Goal: Task Accomplishment & Management: Use online tool/utility

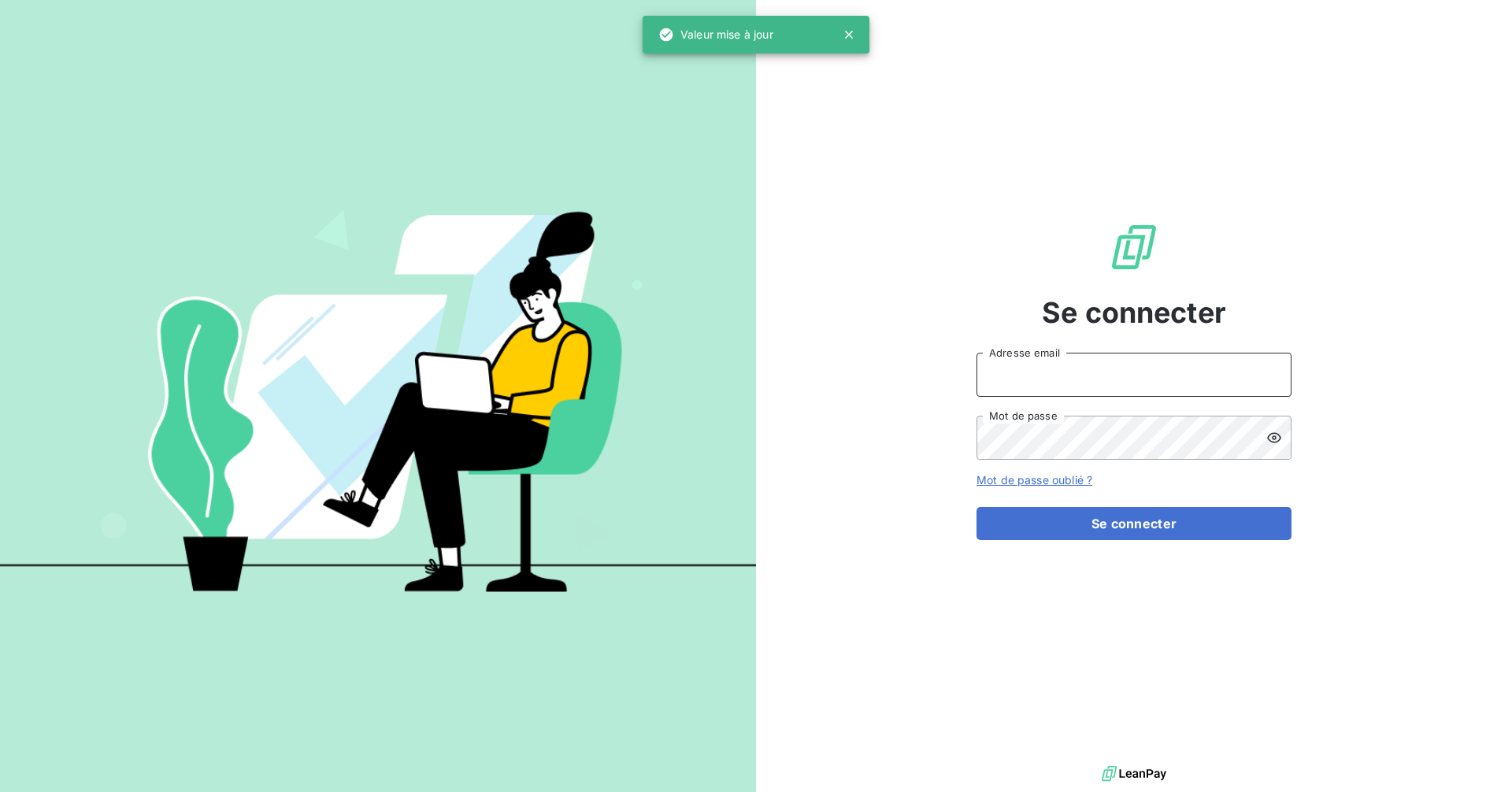
click at [1038, 375] on input "Adresse email" at bounding box center [1134, 375] width 315 height 44
click at [1119, 376] on input "Adresse email" at bounding box center [1134, 375] width 315 height 44
click at [1119, 378] on input "Adresse email" at bounding box center [1134, 375] width 315 height 44
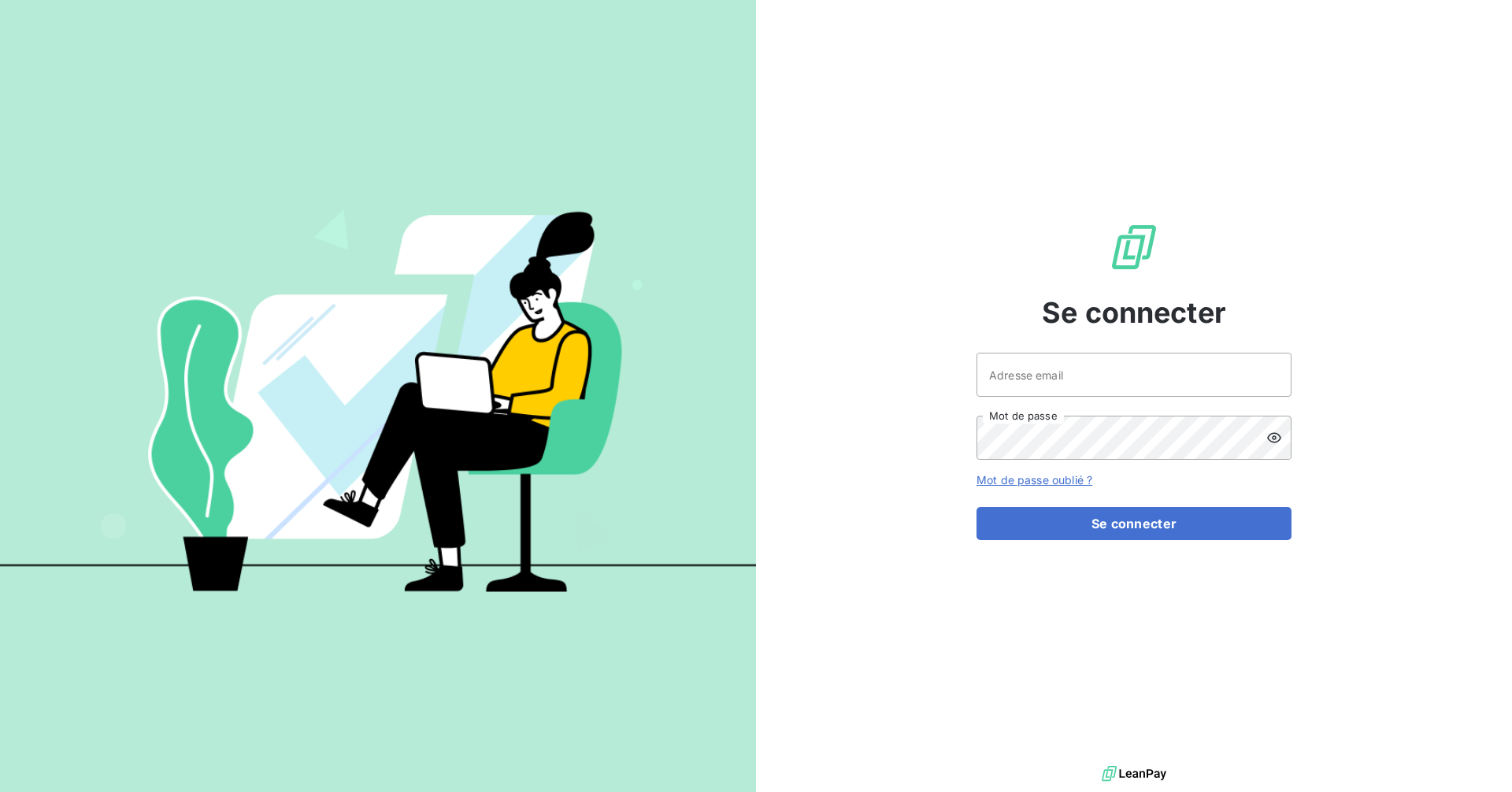
click at [1269, 346] on div "Se connecter Adresse email Mot de passe Mot de passe oublié ? Se connecter" at bounding box center [1134, 381] width 315 height 762
click at [1250, 365] on input "Adresse email" at bounding box center [1134, 375] width 315 height 44
click at [1254, 375] on input "Adresse email" at bounding box center [1134, 375] width 315 height 44
click at [1096, 378] on input "Adresse email" at bounding box center [1134, 375] width 315 height 44
type input "recouvrement-isolidarite@cmservice.fr"
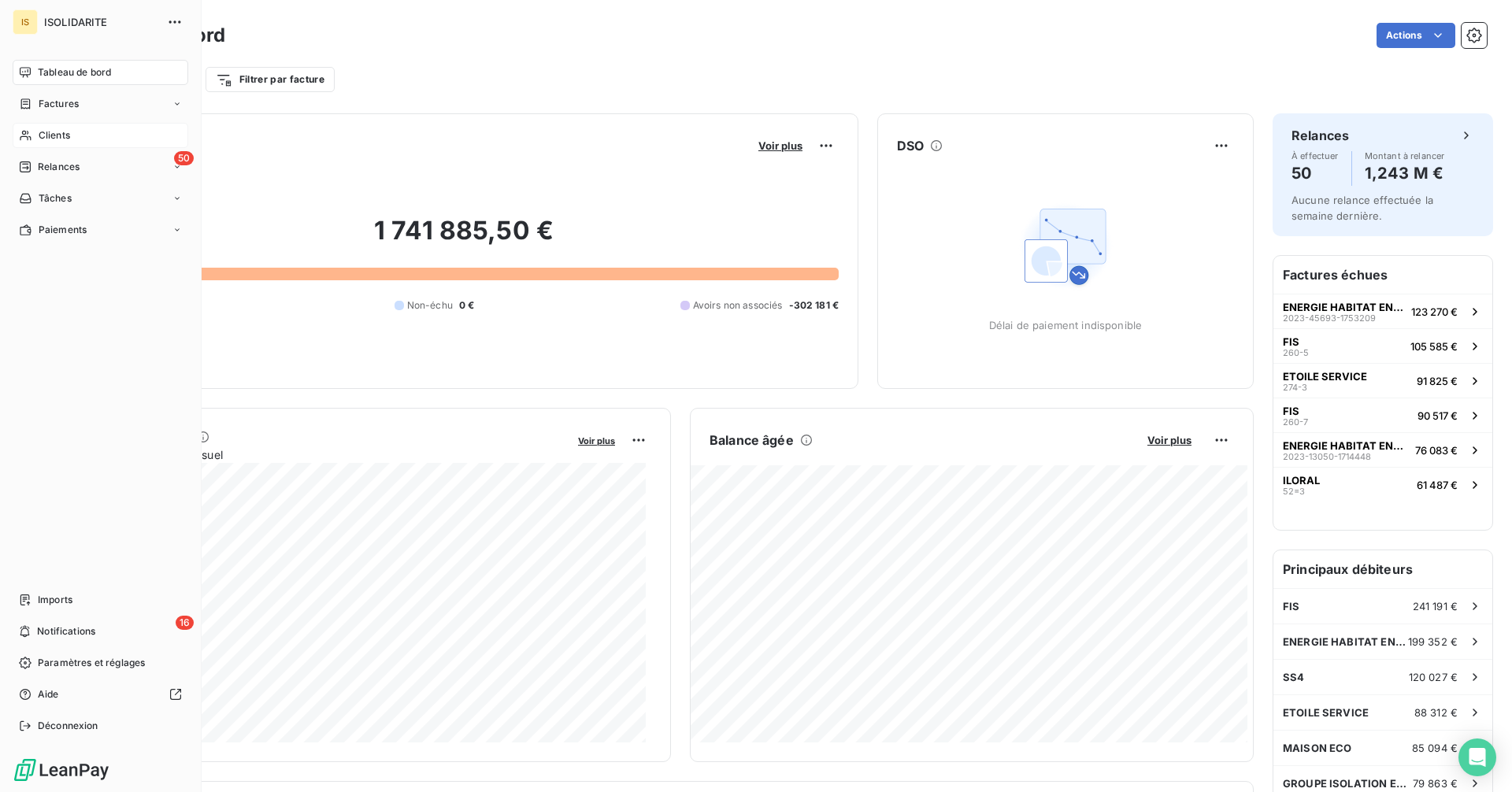
click at [42, 136] on span "Clients" at bounding box center [54, 134] width 32 height 14
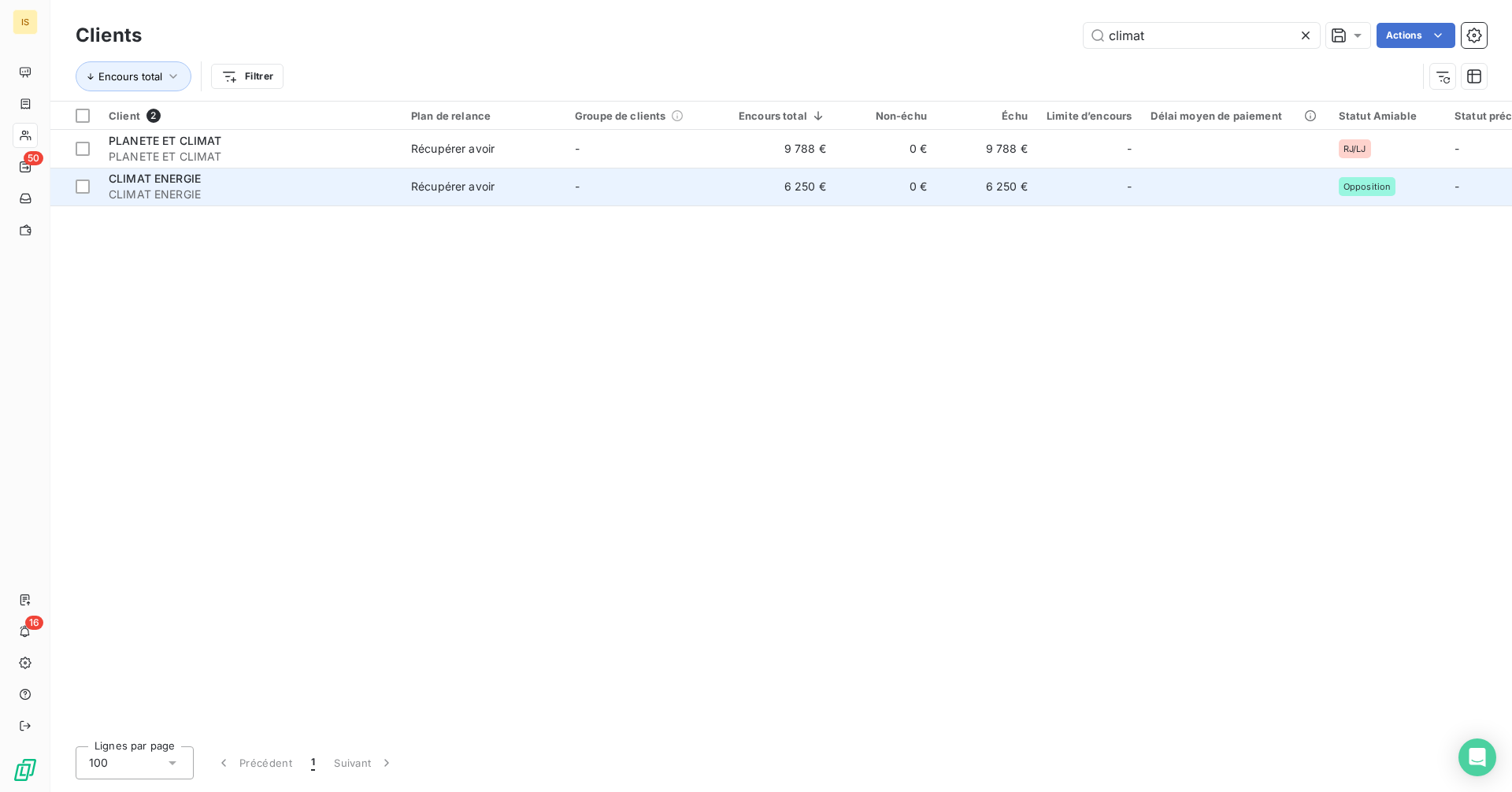
type input "climat"
click at [356, 198] on span "CLIMAT ENERGIE" at bounding box center [250, 194] width 284 height 16
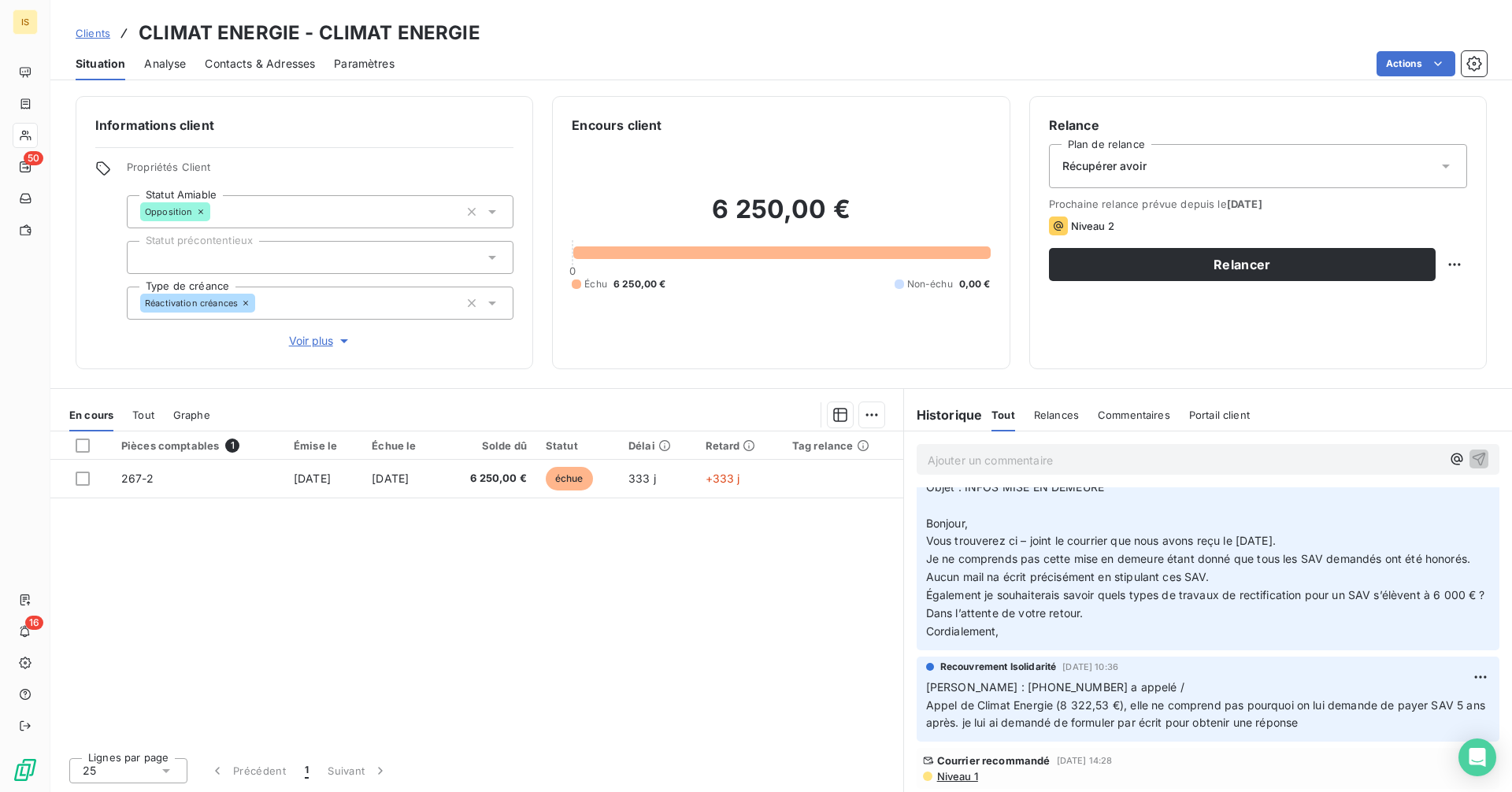
scroll to position [5171, 0]
click at [969, 780] on span "Niveau 1" at bounding box center [957, 776] width 43 height 12
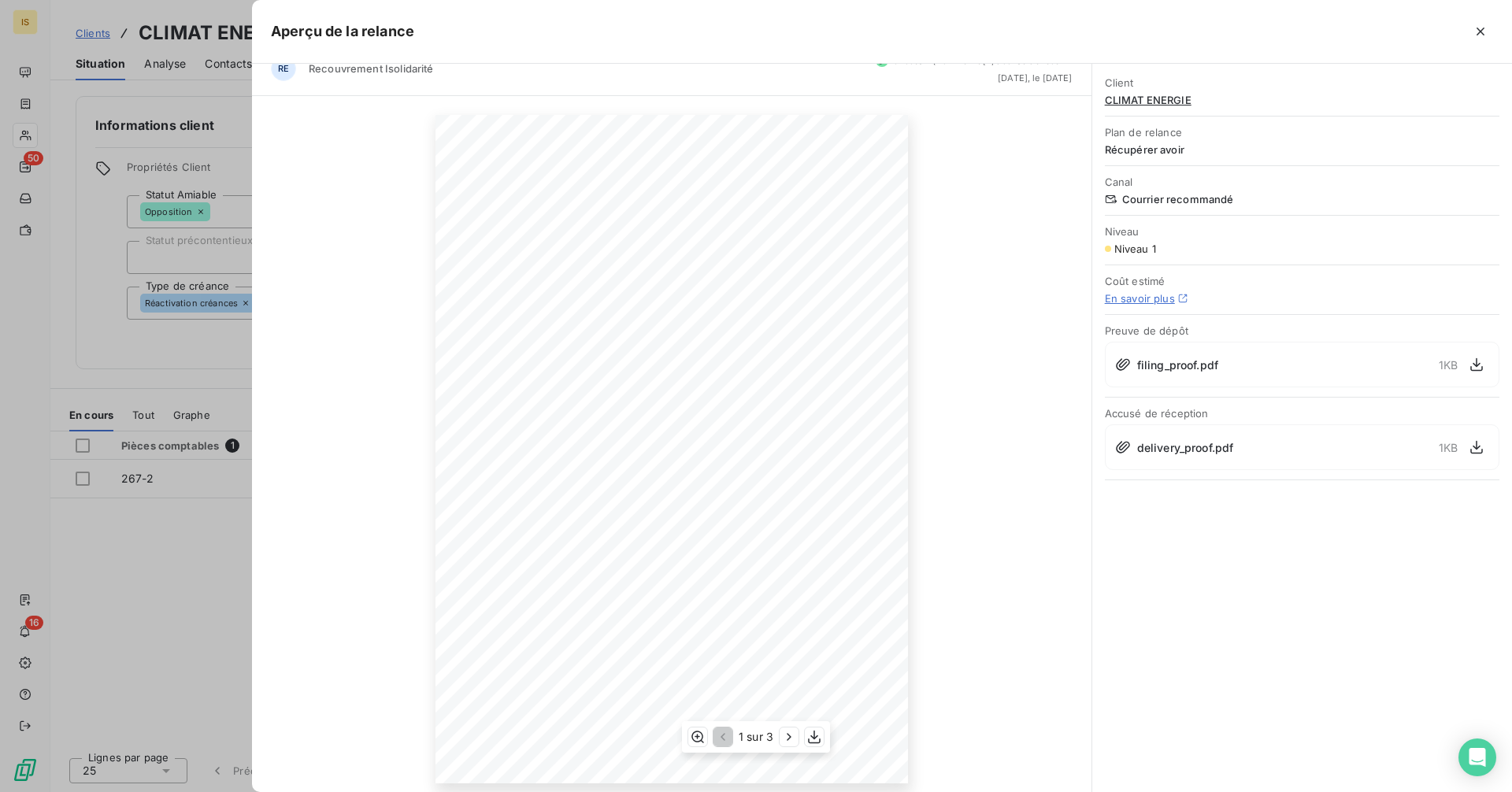
scroll to position [33, 0]
click at [786, 738] on icon "button" at bounding box center [789, 737] width 16 height 16
click at [1487, 31] on icon "button" at bounding box center [1480, 31] width 16 height 16
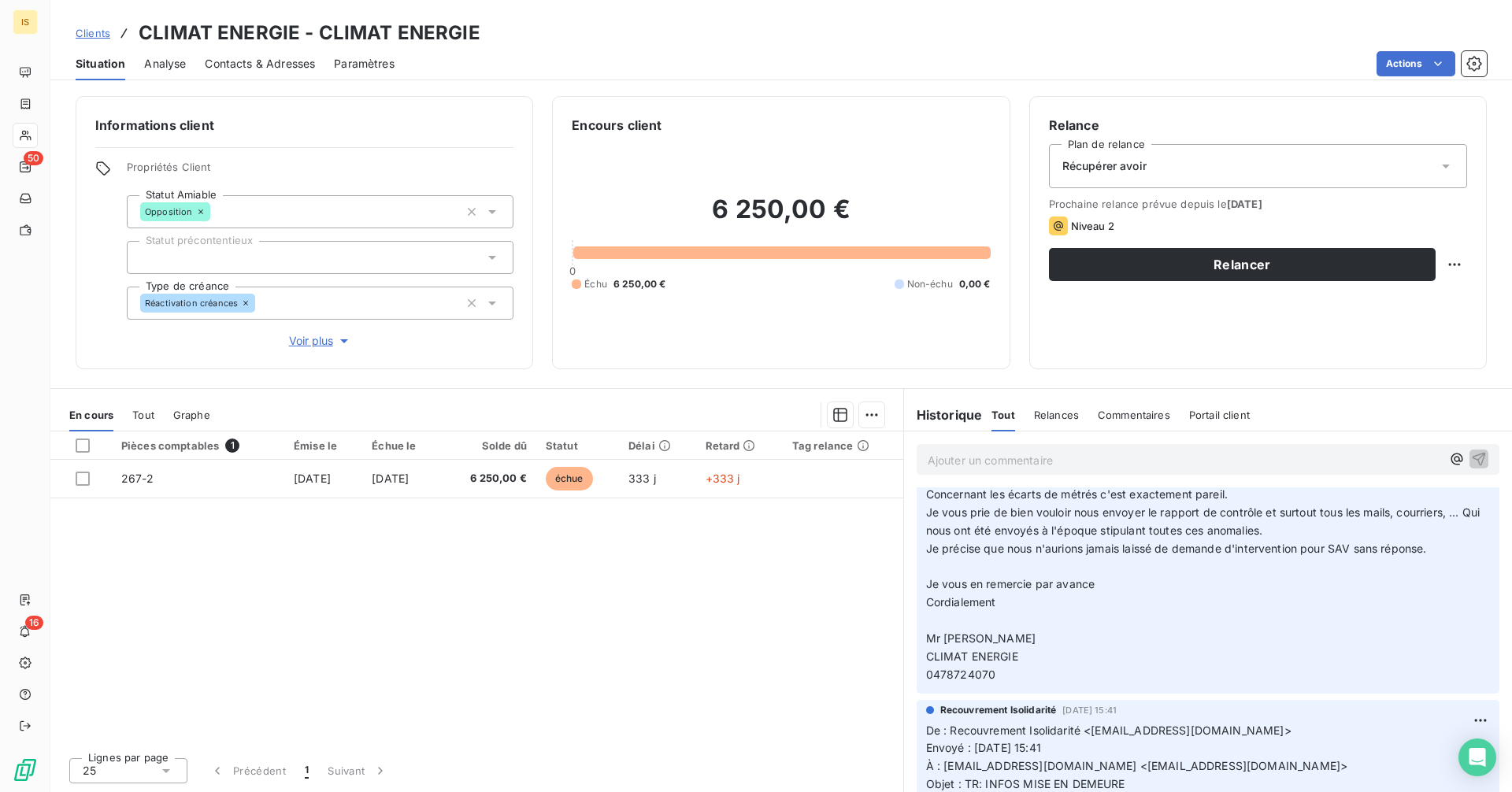
scroll to position [4252, 0]
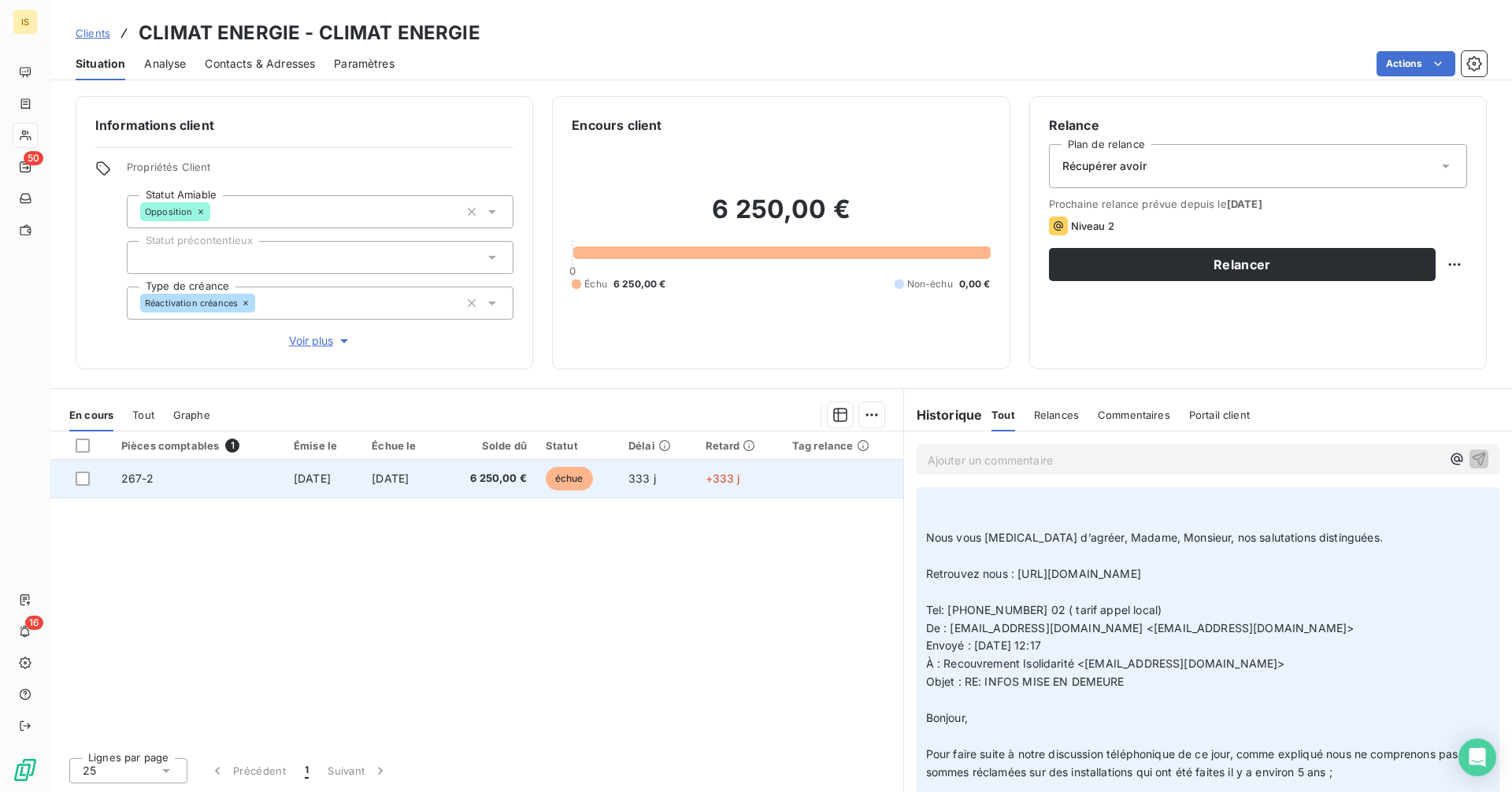
click at [485, 493] on td "6 250,00 €" at bounding box center [488, 478] width 94 height 37
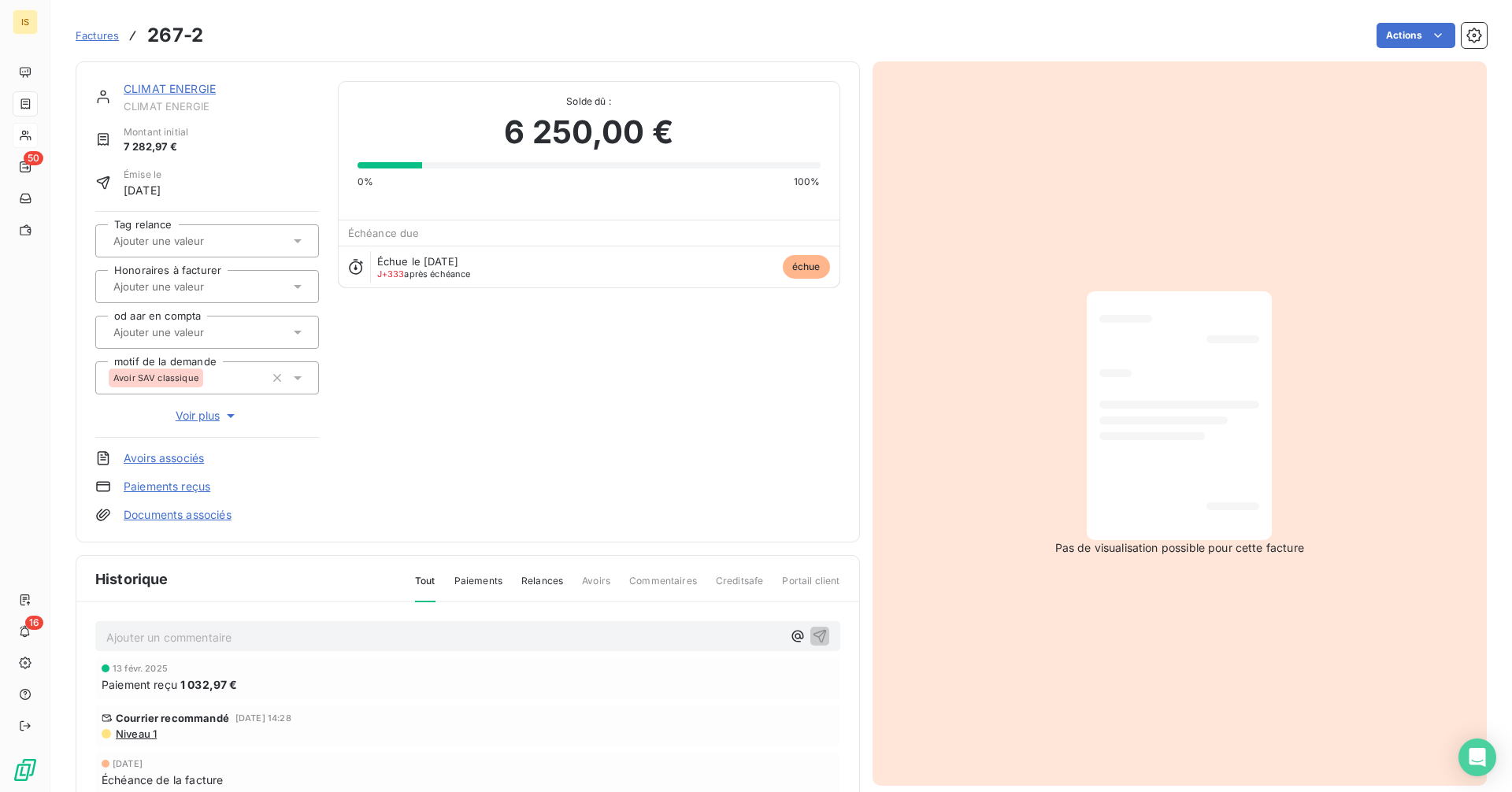
click at [194, 92] on link "CLIMAT ENERGIE" at bounding box center [169, 89] width 92 height 13
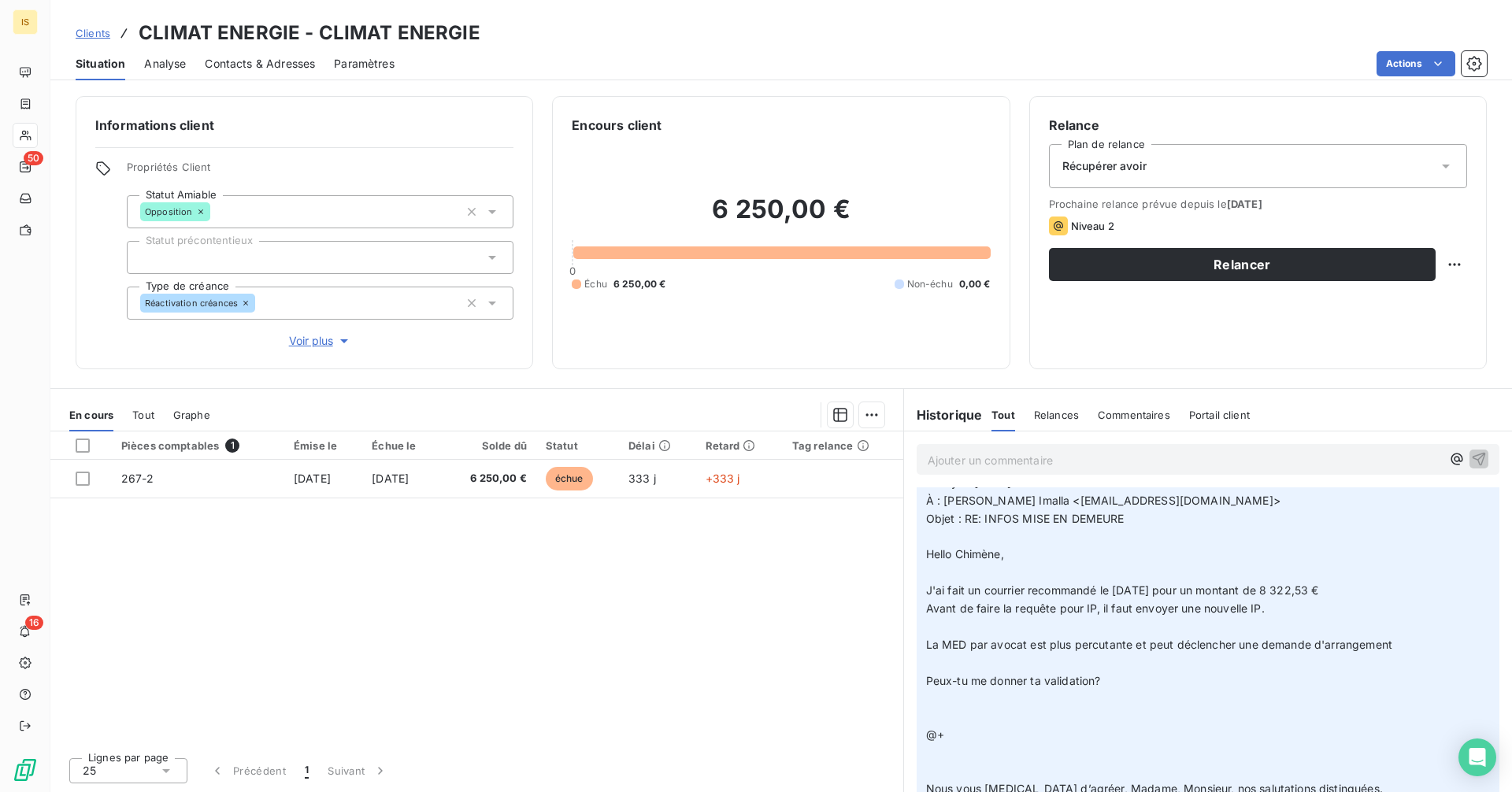
scroll to position [551, 0]
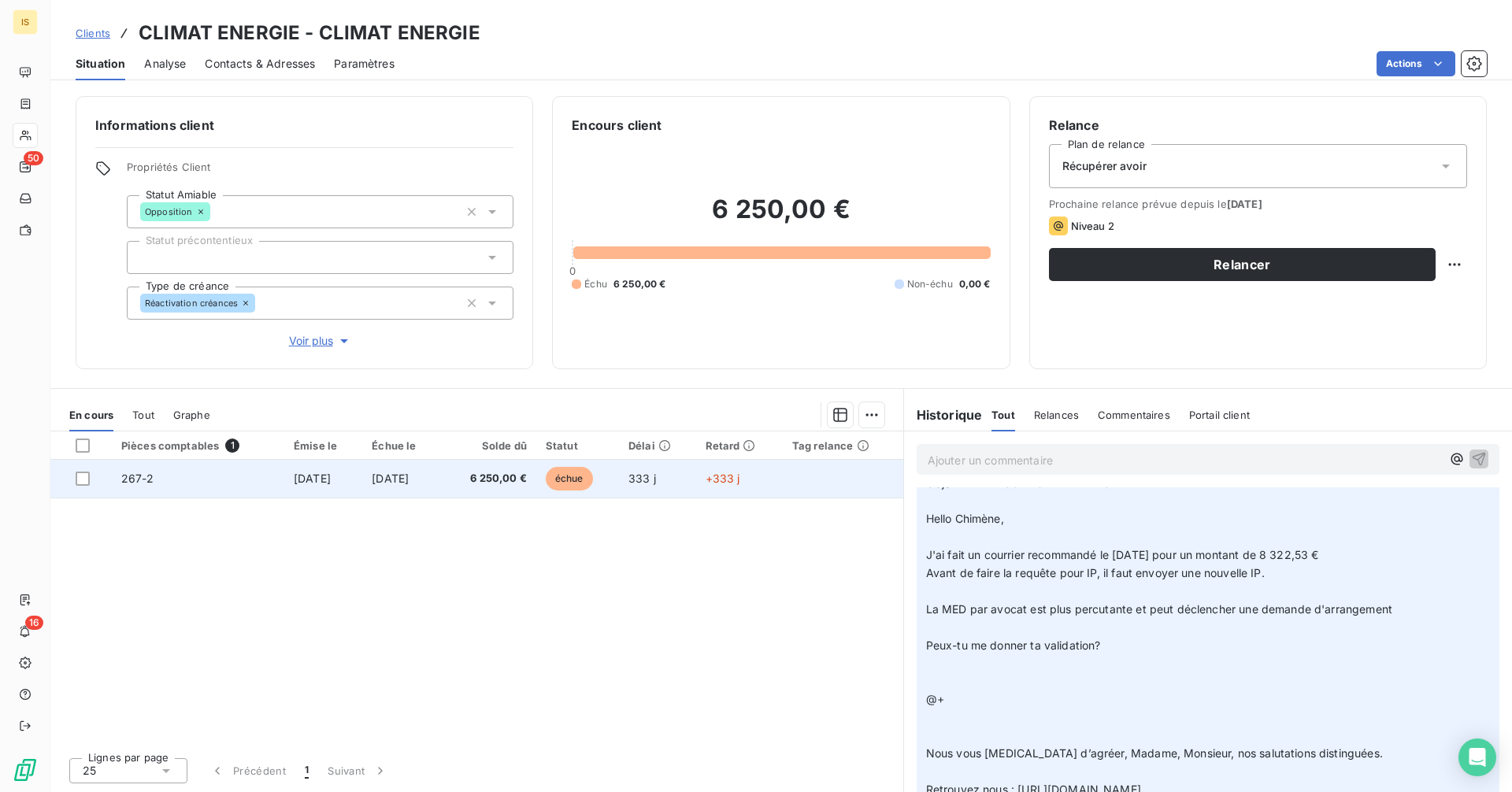
click at [593, 484] on span "échue" at bounding box center [569, 478] width 48 height 23
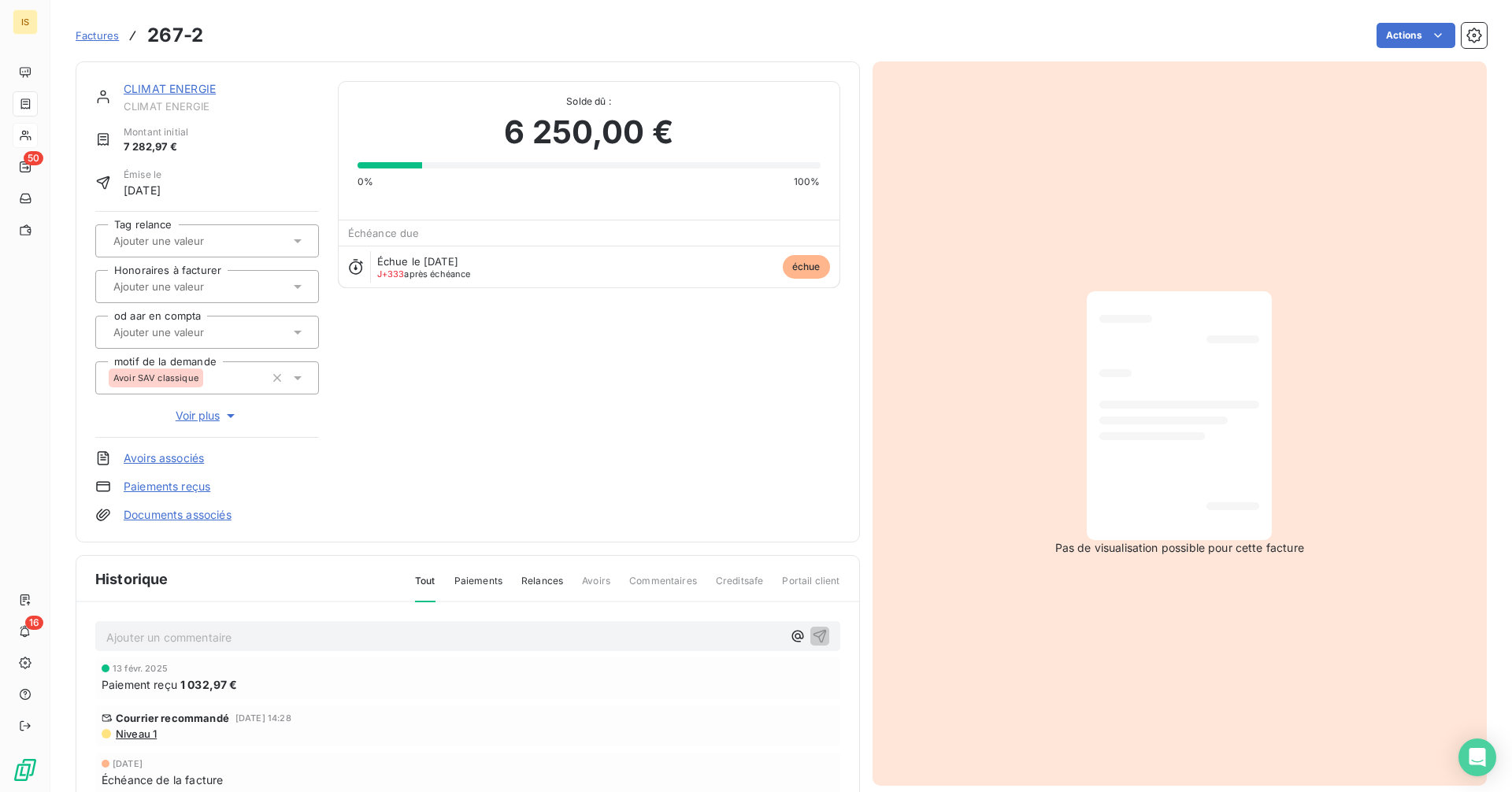
click at [187, 93] on link "CLIMAT ENERGIE" at bounding box center [169, 89] width 92 height 13
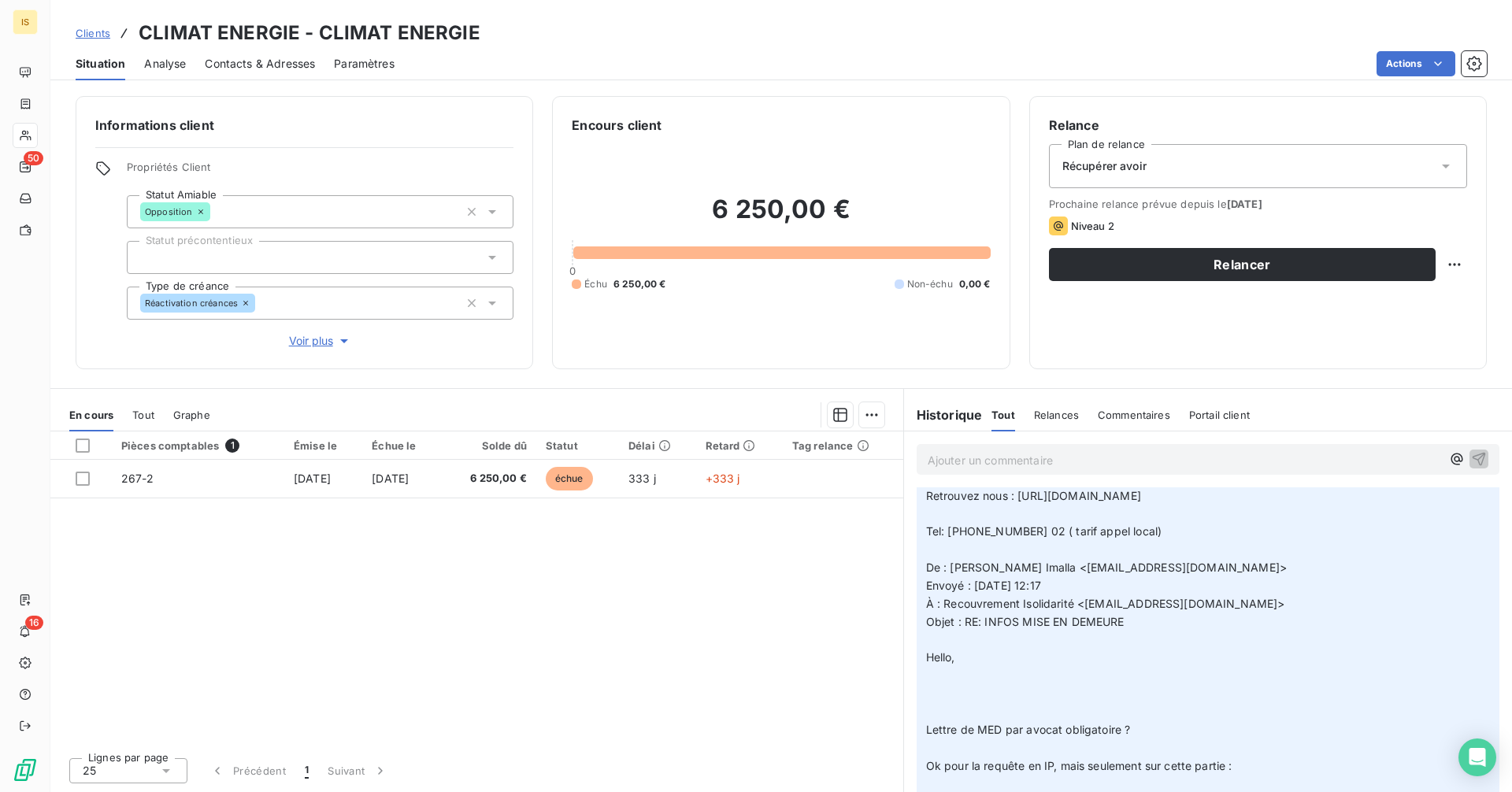
scroll to position [551, 0]
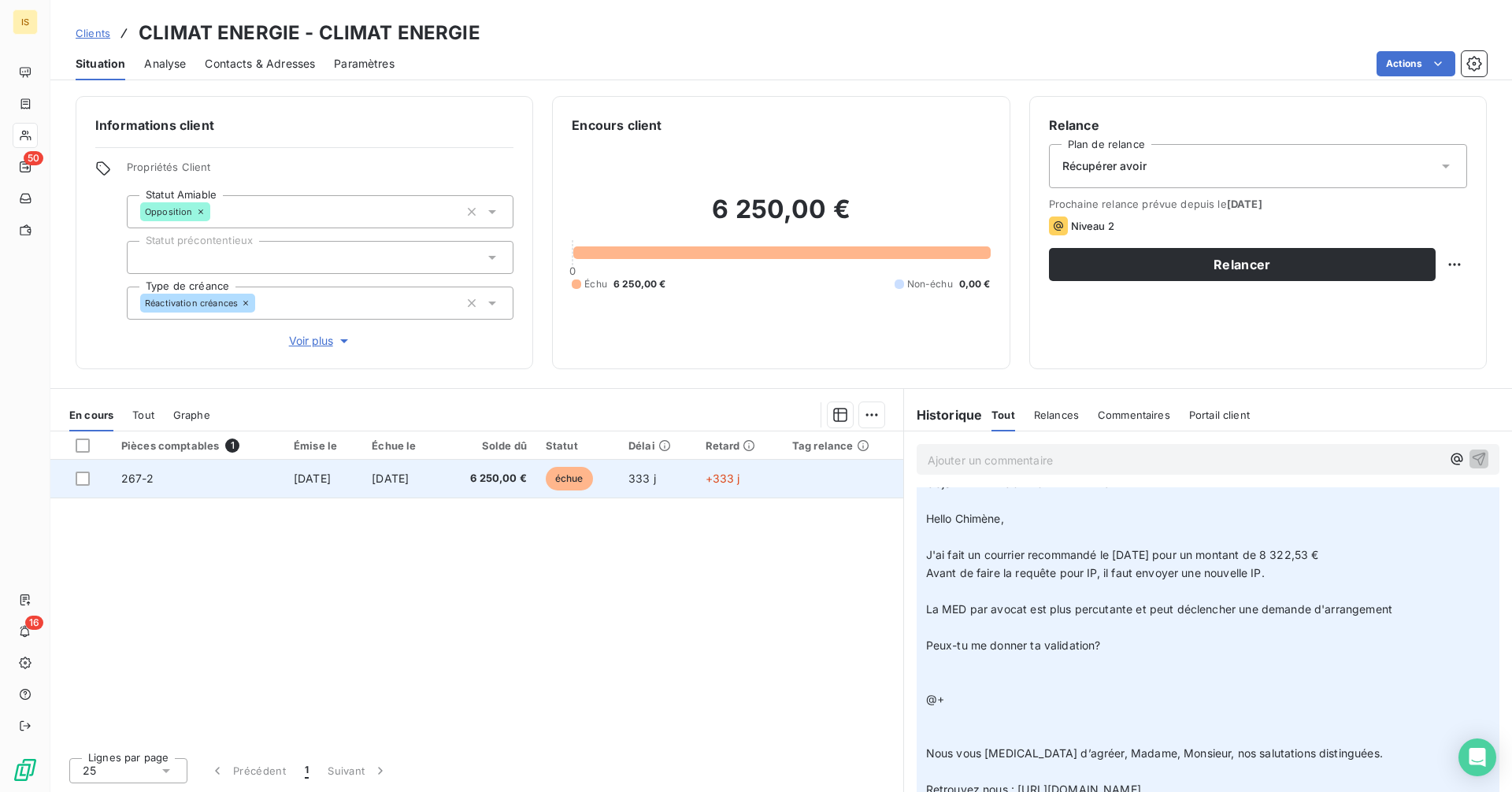
click at [593, 488] on span "échue" at bounding box center [569, 478] width 48 height 23
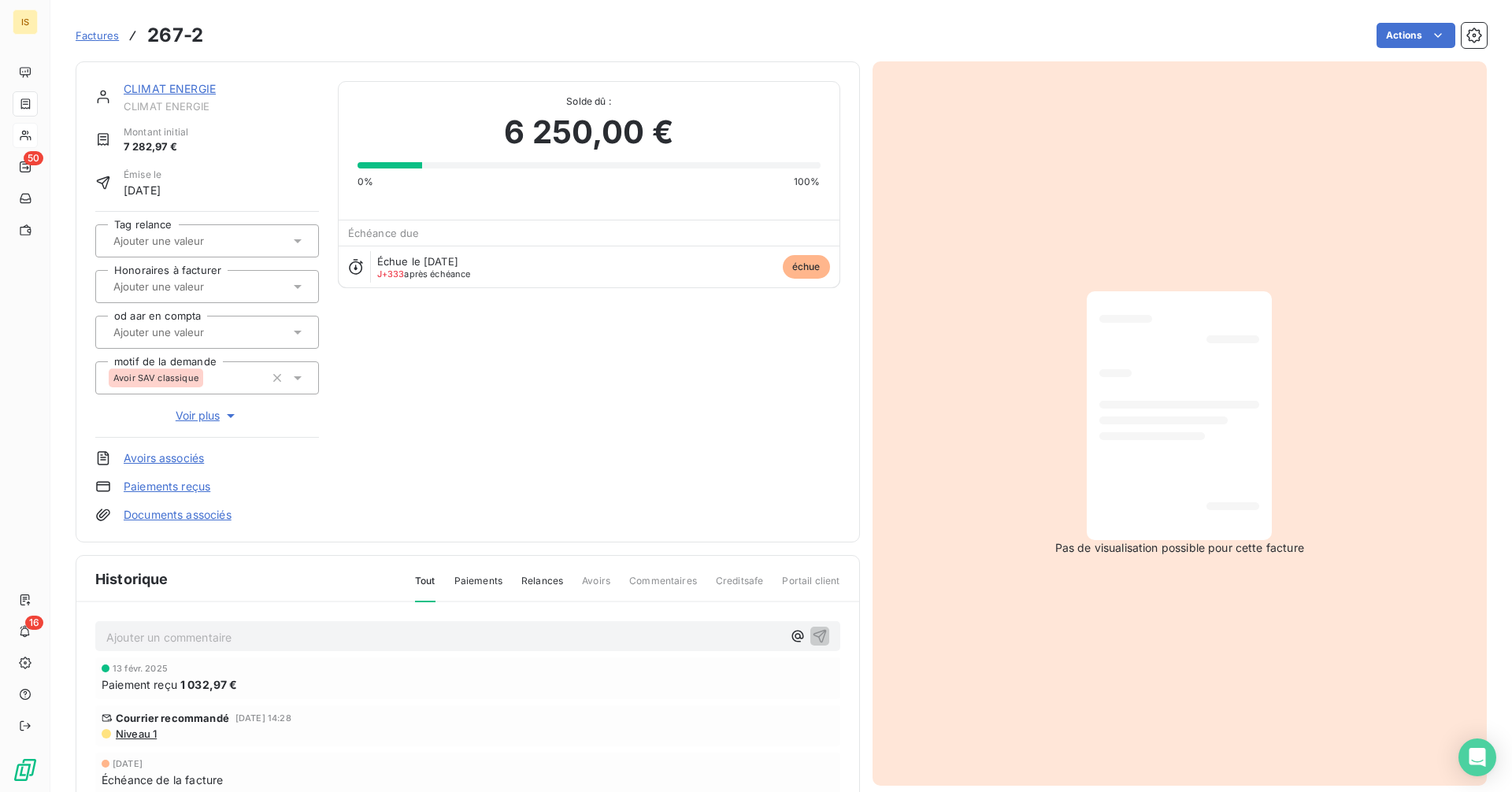
click at [183, 514] on link "Documents associés" at bounding box center [177, 515] width 108 height 16
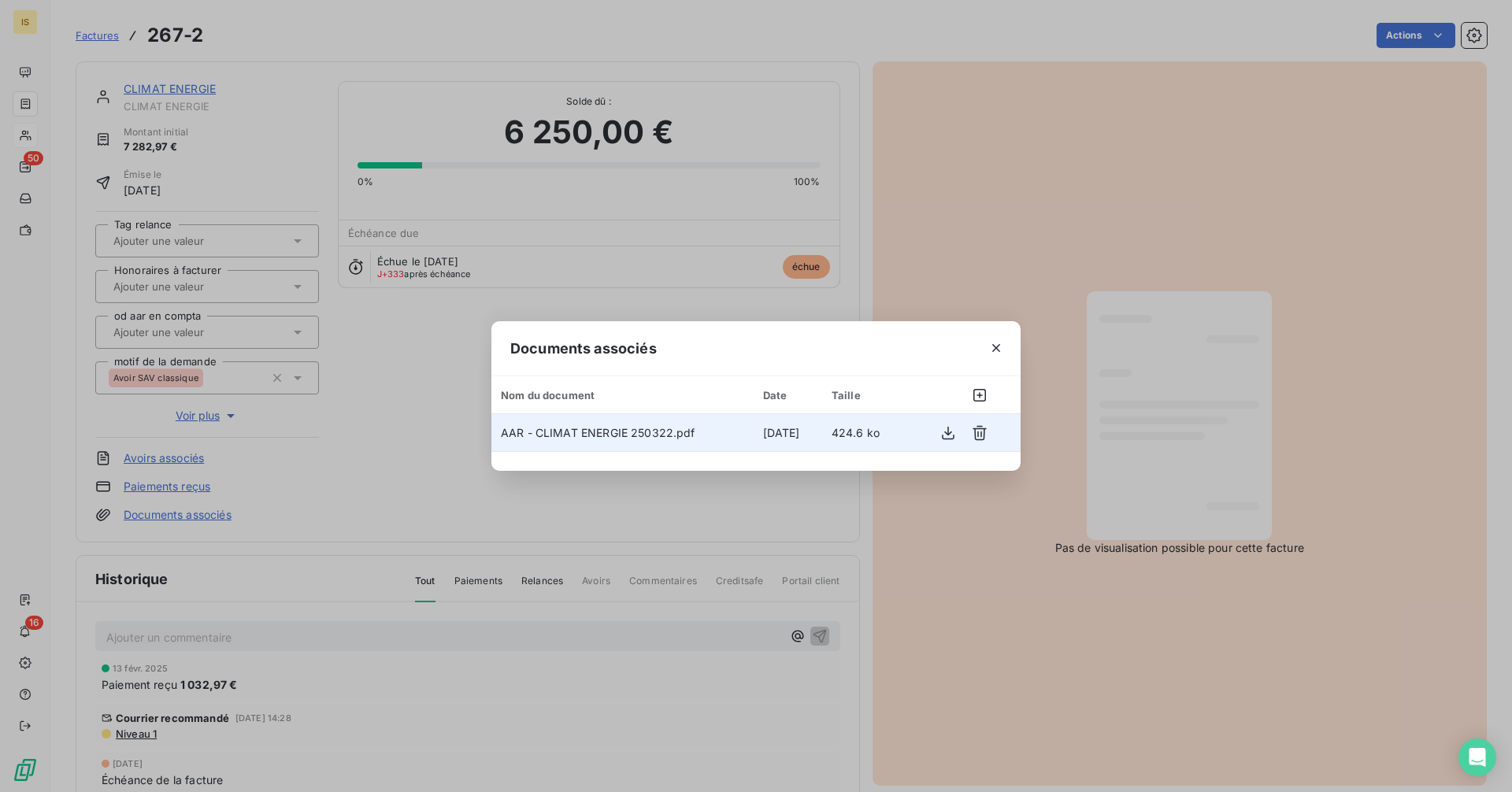
click at [763, 437] on span "[DATE]" at bounding box center [782, 432] width 37 height 13
click at [950, 439] on icon "button" at bounding box center [948, 432] width 12 height 13
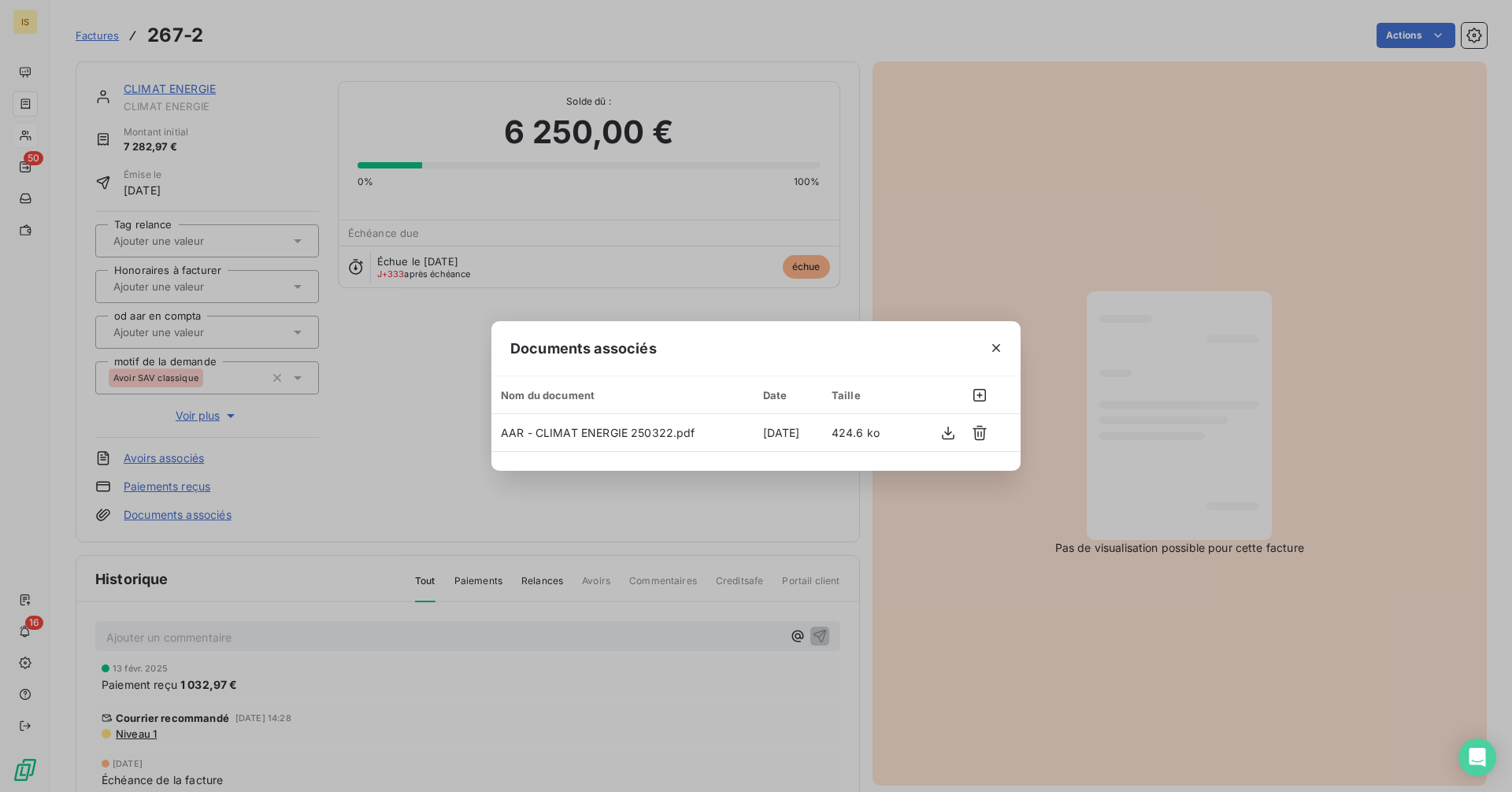
click at [1002, 344] on icon "button" at bounding box center [996, 347] width 16 height 16
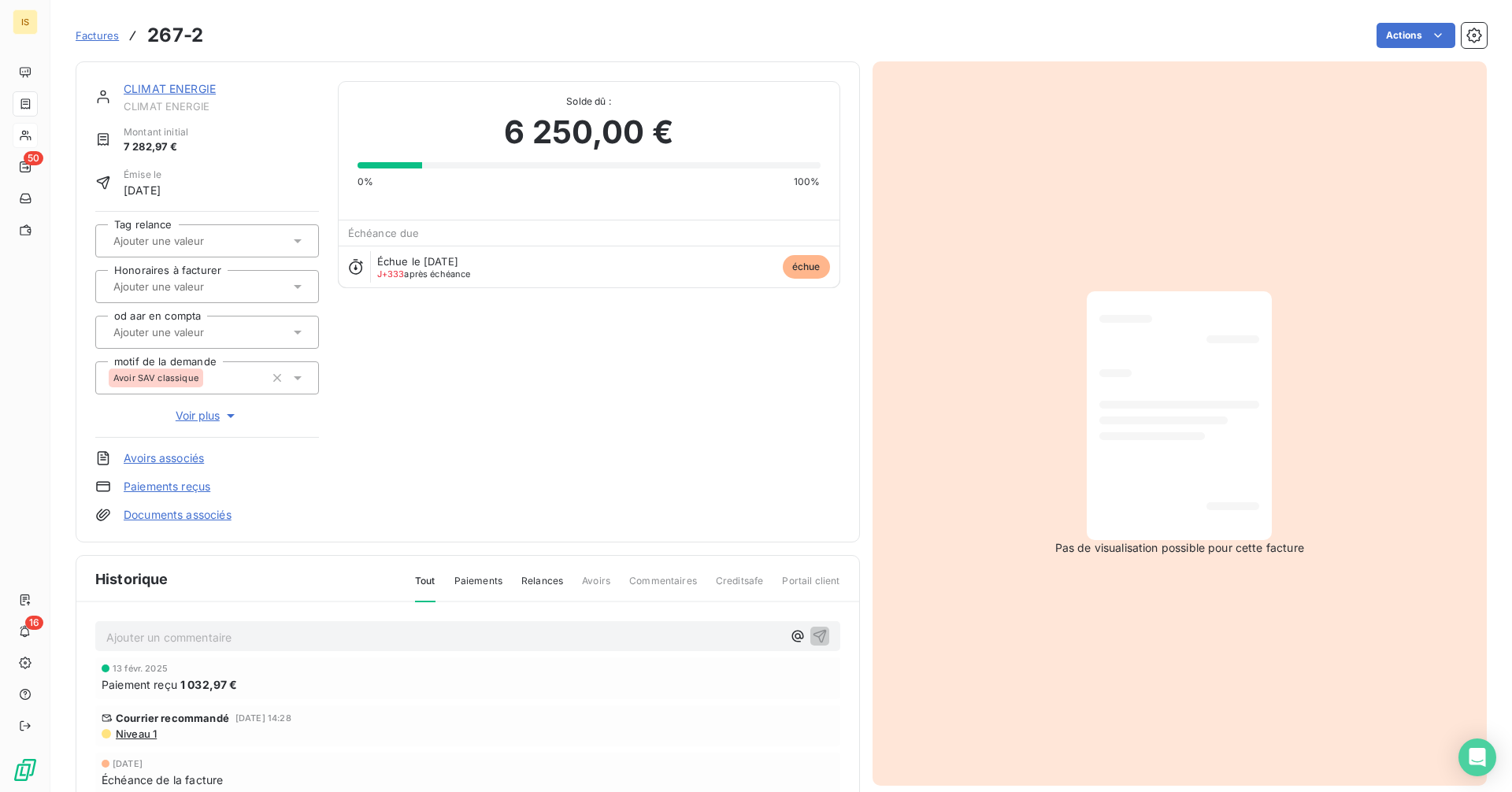
click at [169, 85] on link "CLIMAT ENERGIE" at bounding box center [169, 89] width 92 height 13
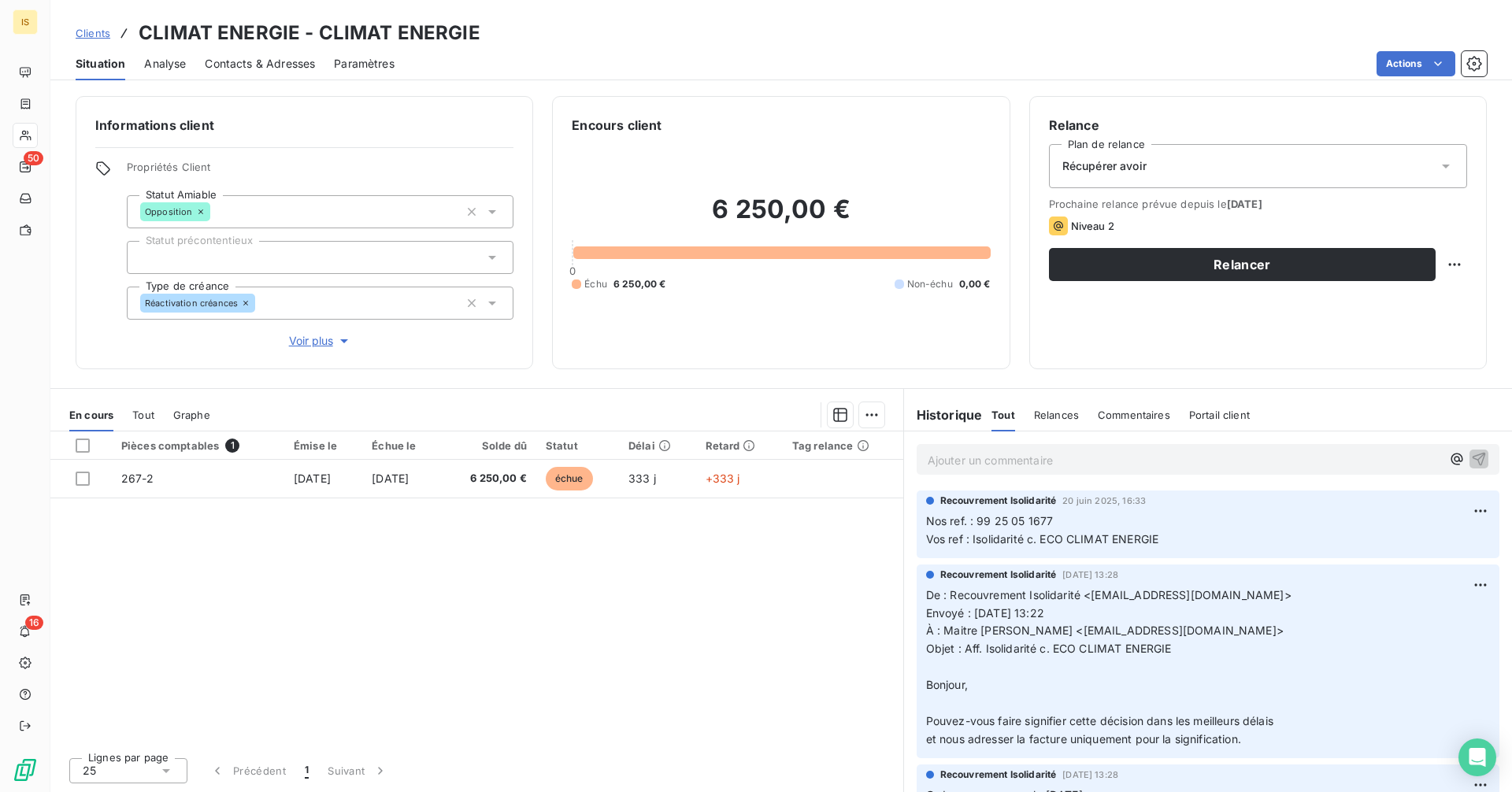
click at [93, 37] on span "Clients" at bounding box center [92, 33] width 35 height 12
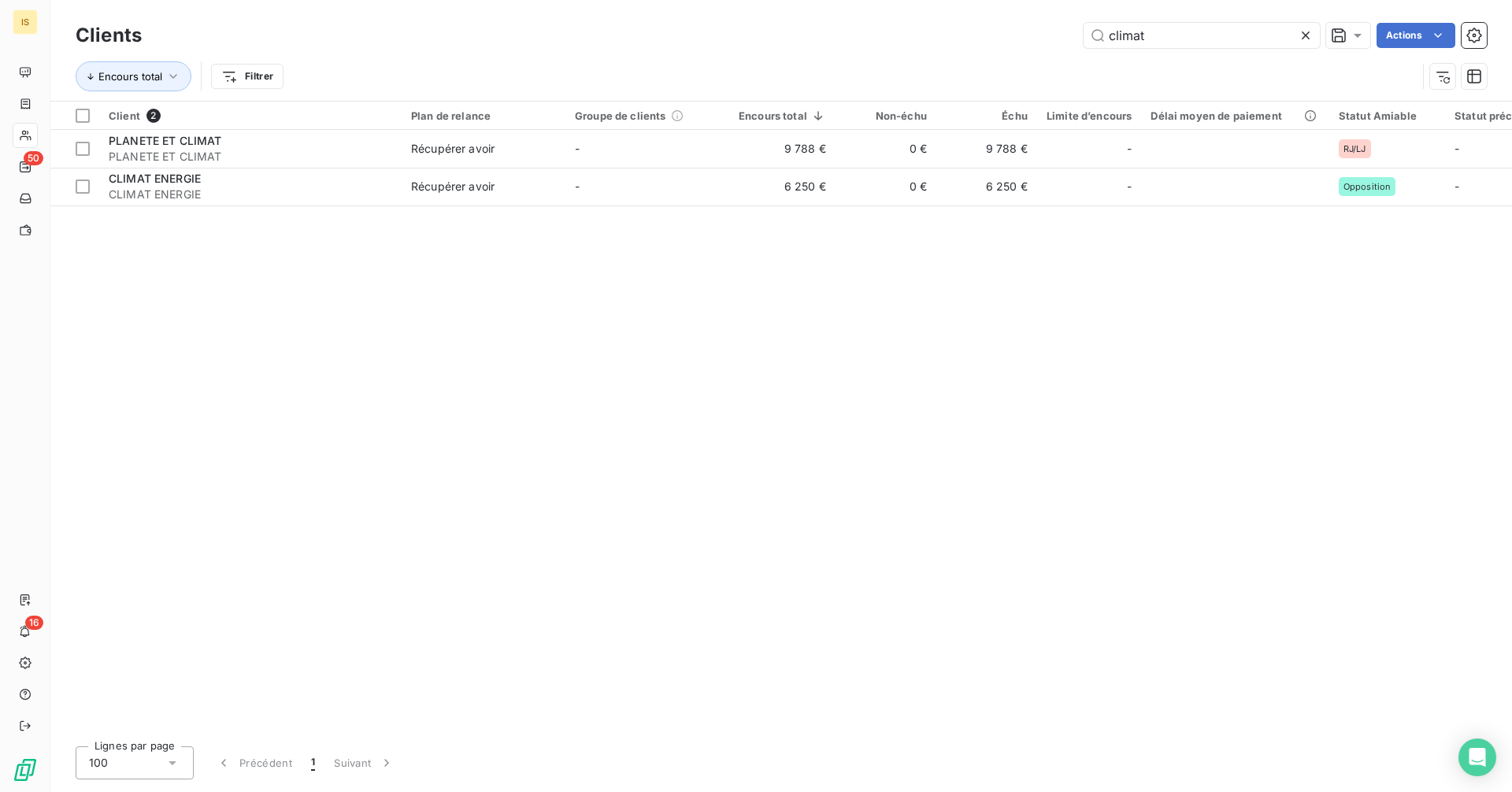
drag, startPoint x: 1213, startPoint y: 37, endPoint x: 1043, endPoint y: 41, distance: 170.0
click at [1043, 41] on div "climat Actions" at bounding box center [824, 35] width 1326 height 25
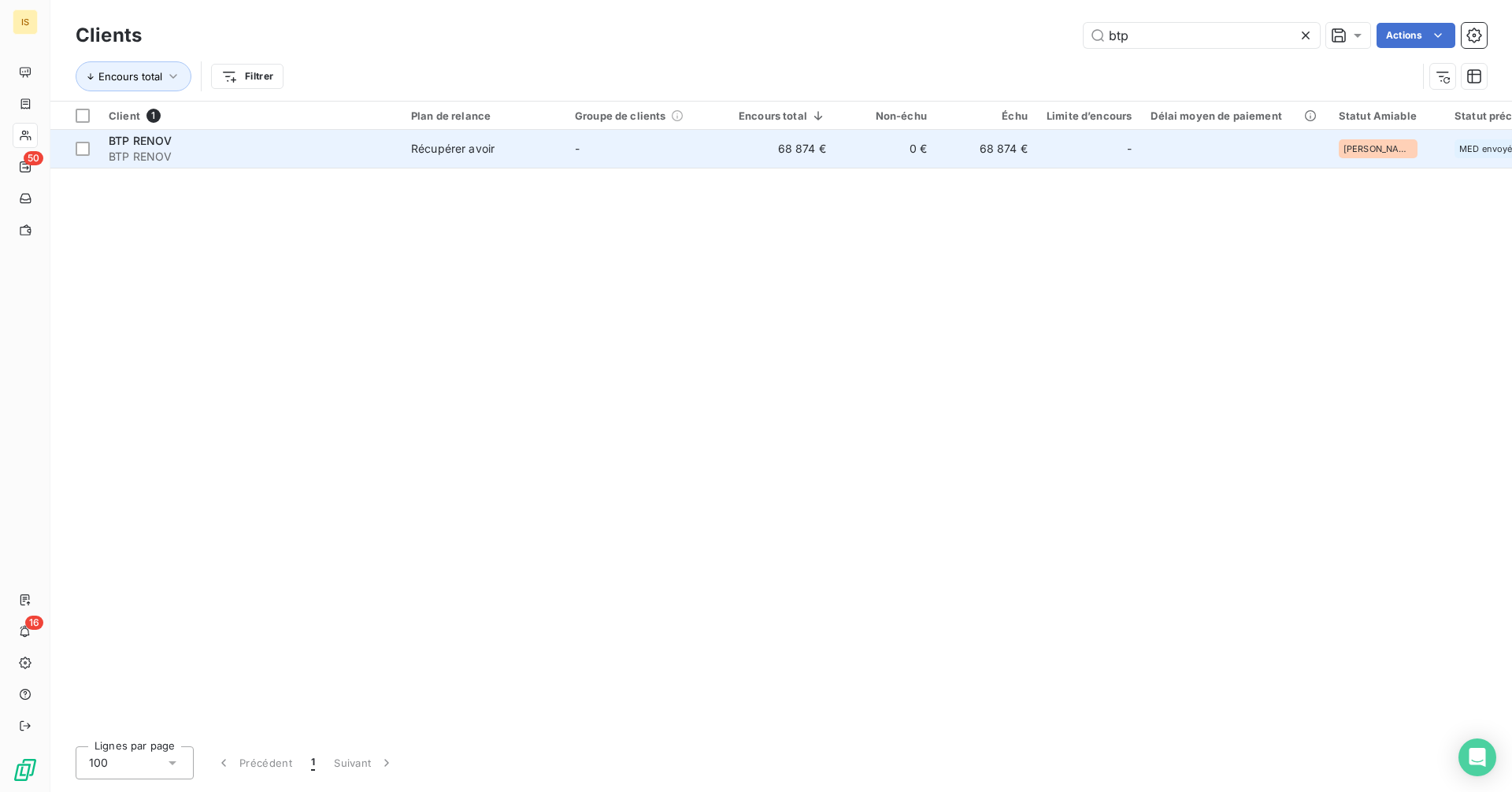
type input "btp"
click at [814, 160] on td "68 874 €" at bounding box center [783, 148] width 106 height 37
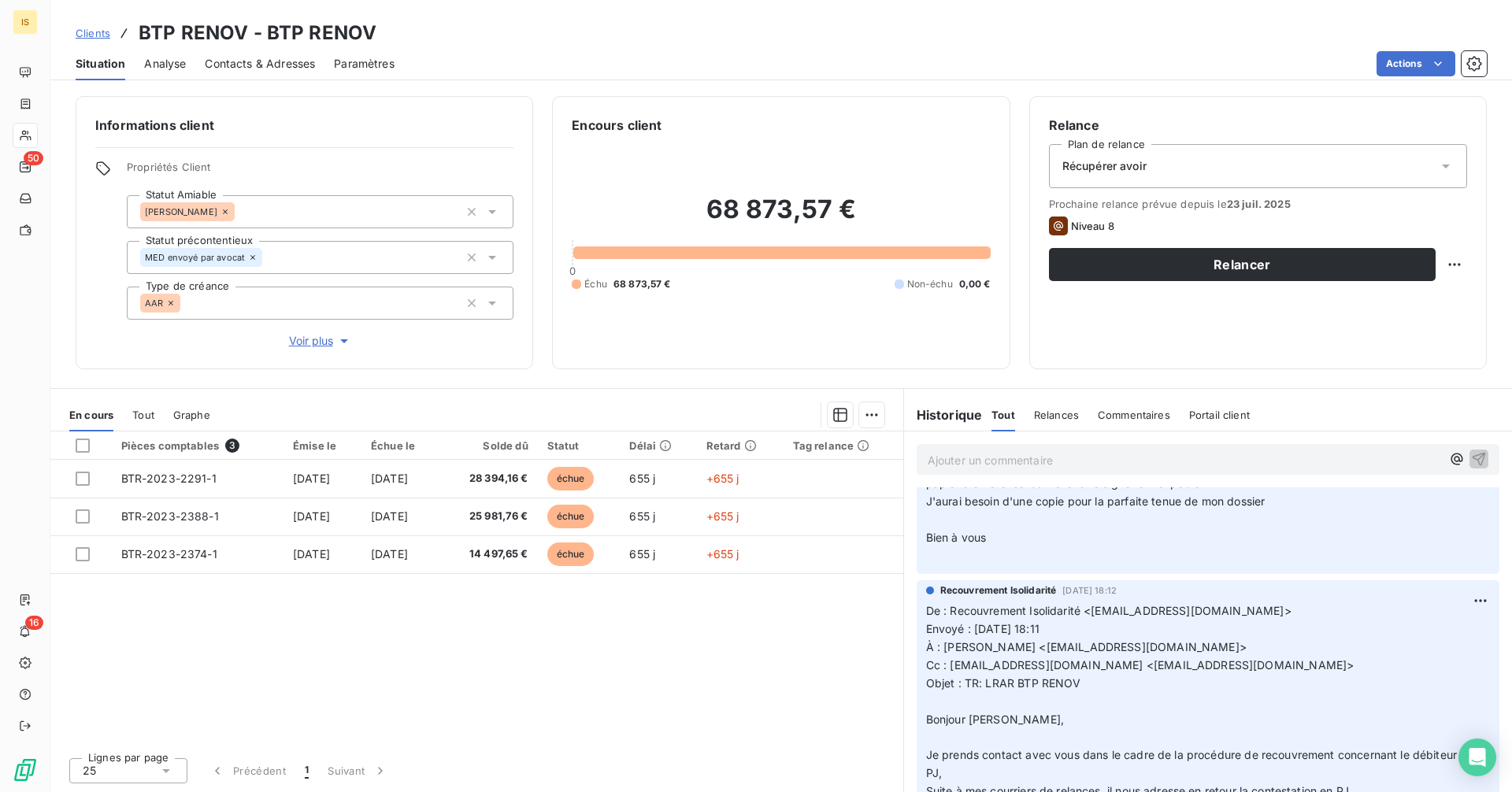
scroll to position [6827, 0]
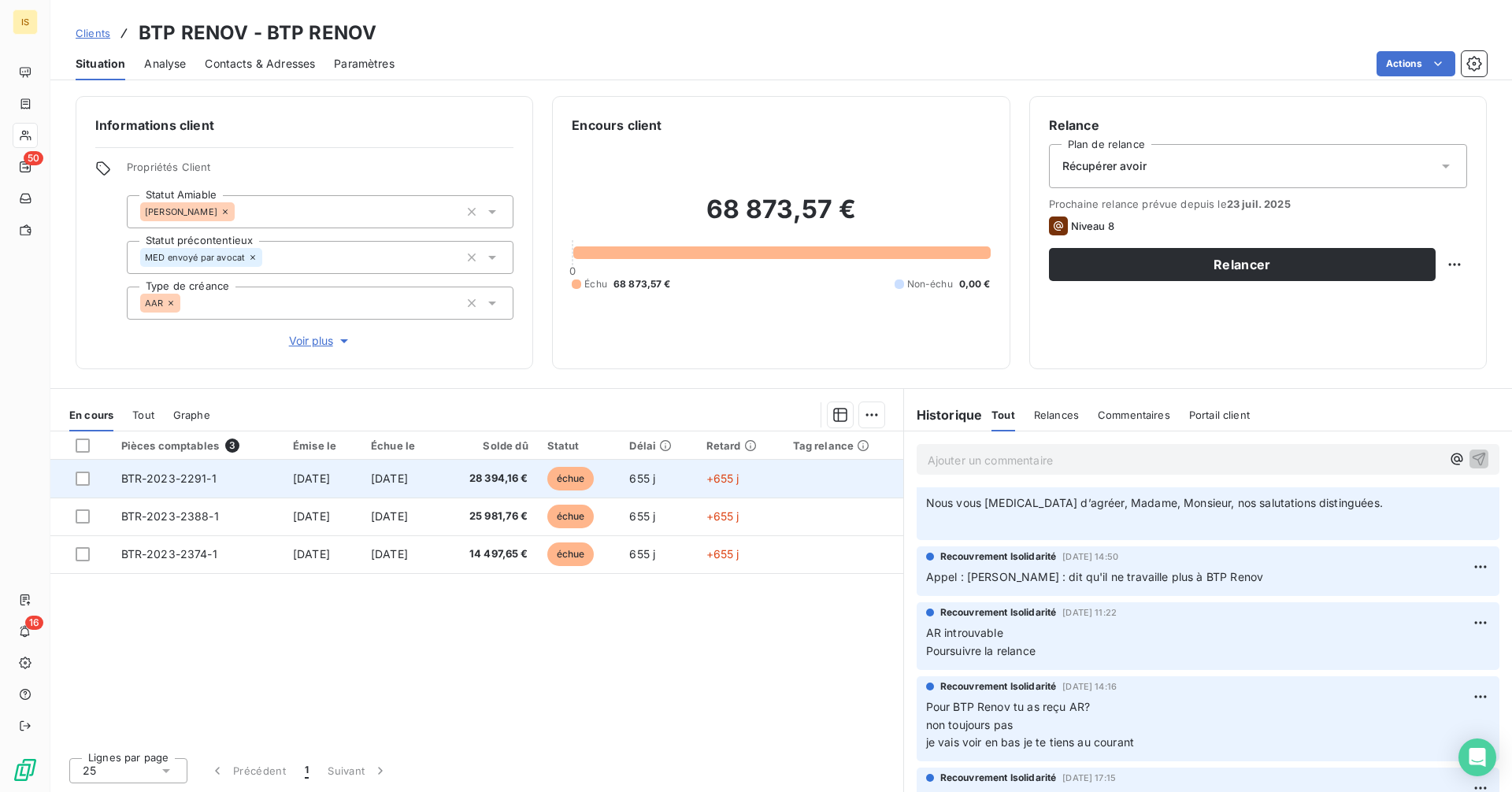
click at [470, 488] on td "28 394,16 €" at bounding box center [488, 478] width 97 height 37
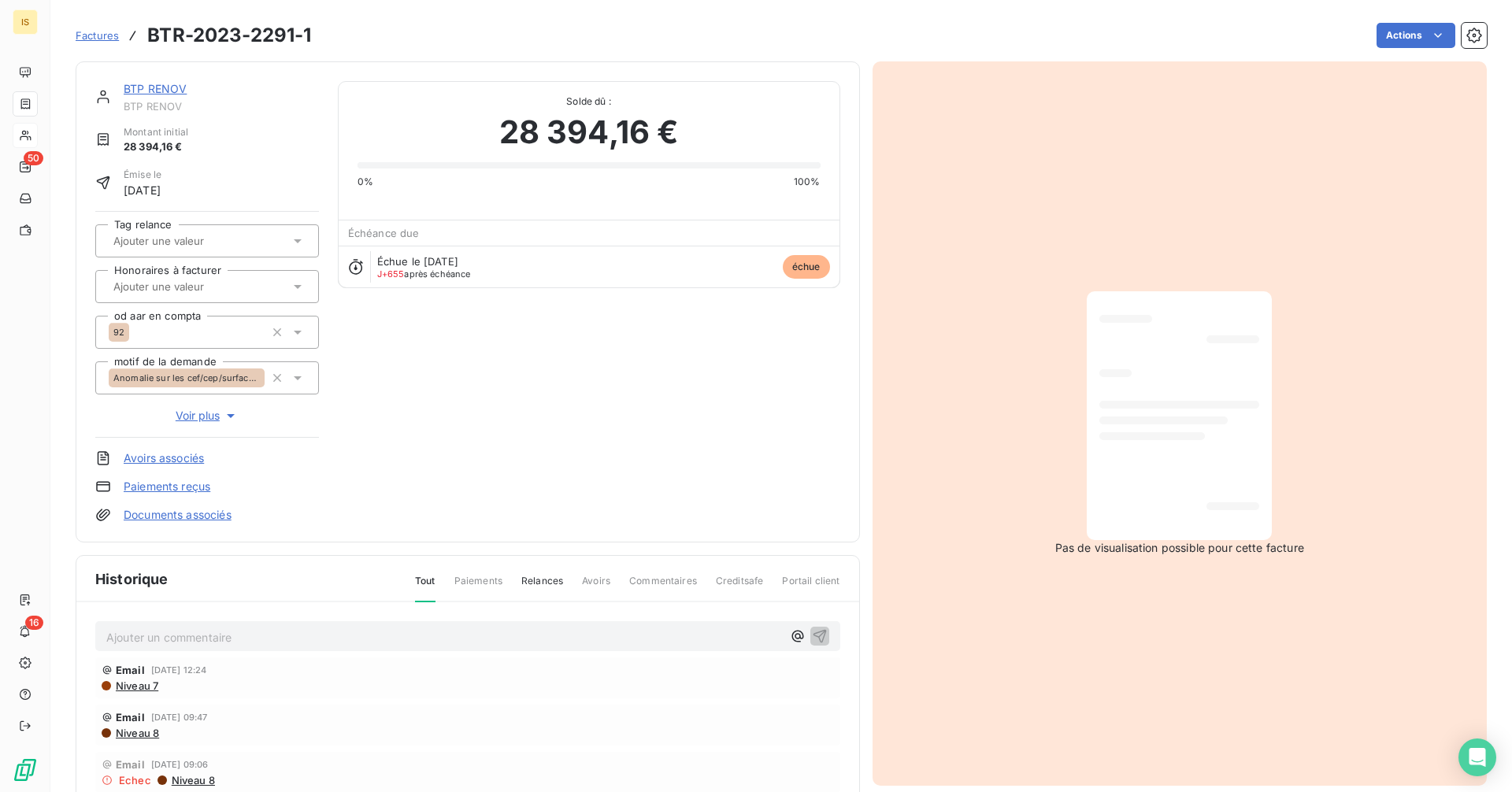
click at [163, 94] on link "BTP RENOV" at bounding box center [154, 89] width 63 height 13
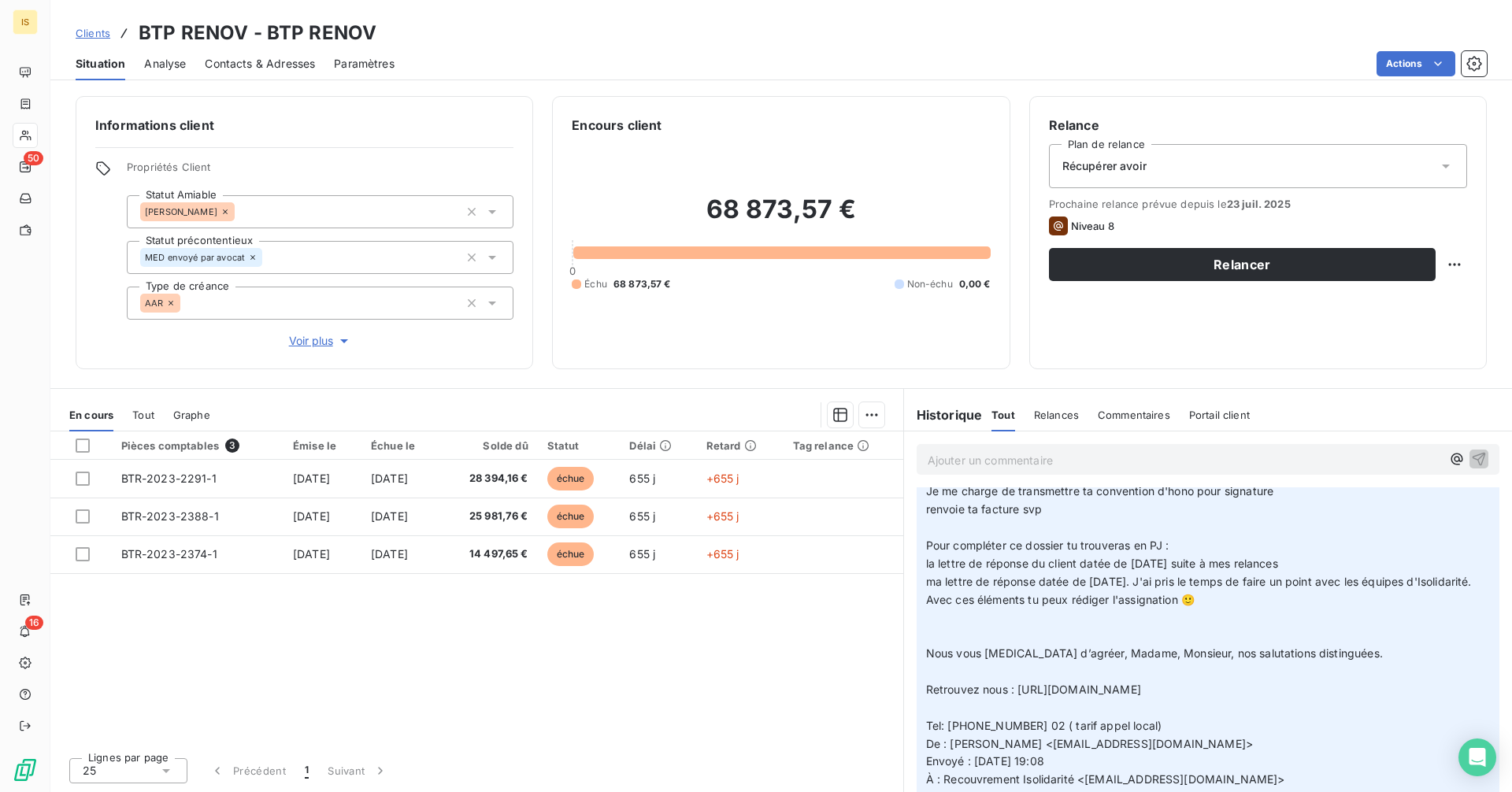
scroll to position [3676, 0]
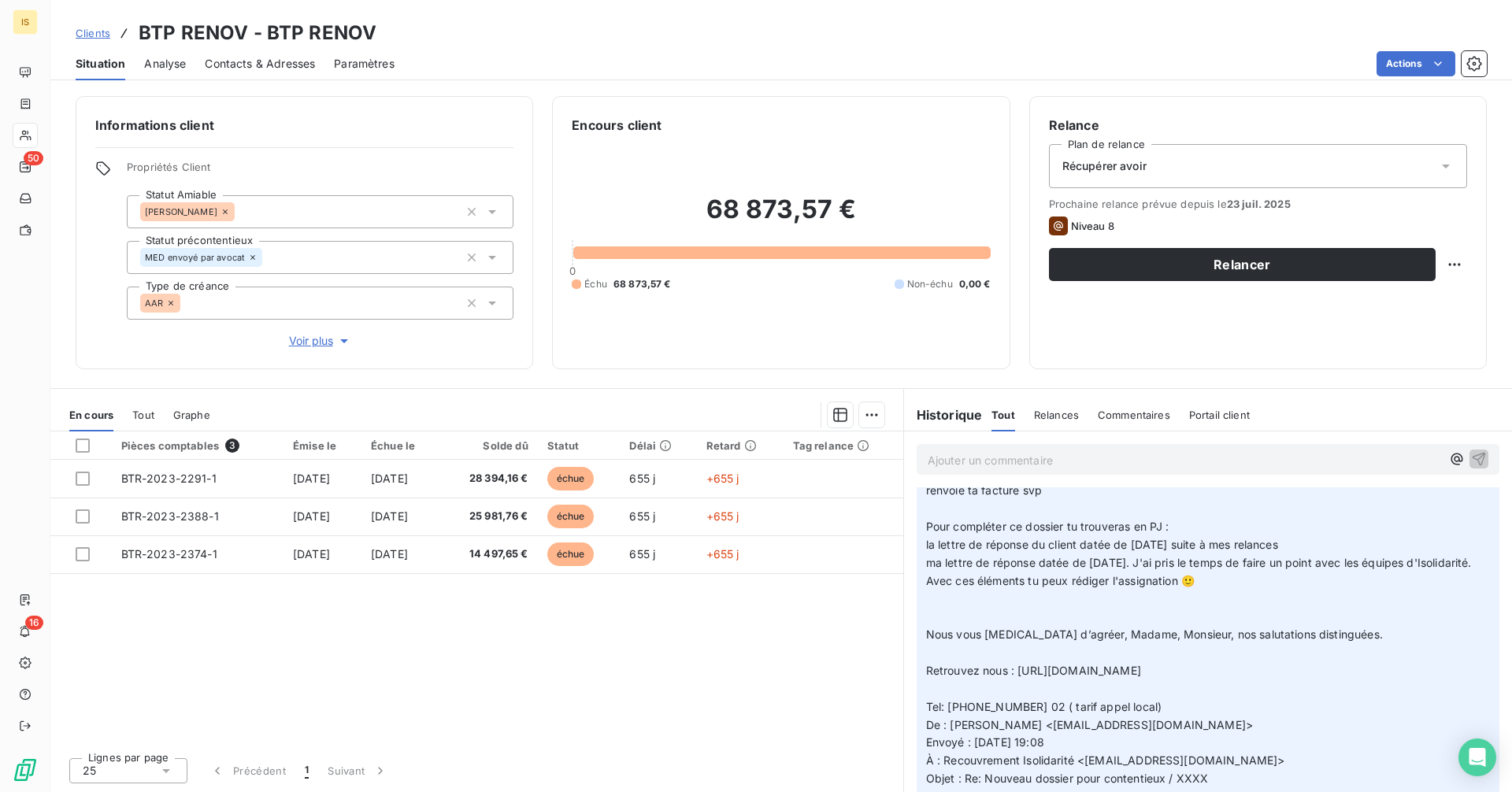
click at [964, 459] on p "Ajouter un commentaire ﻿" at bounding box center [1184, 460] width 514 height 20
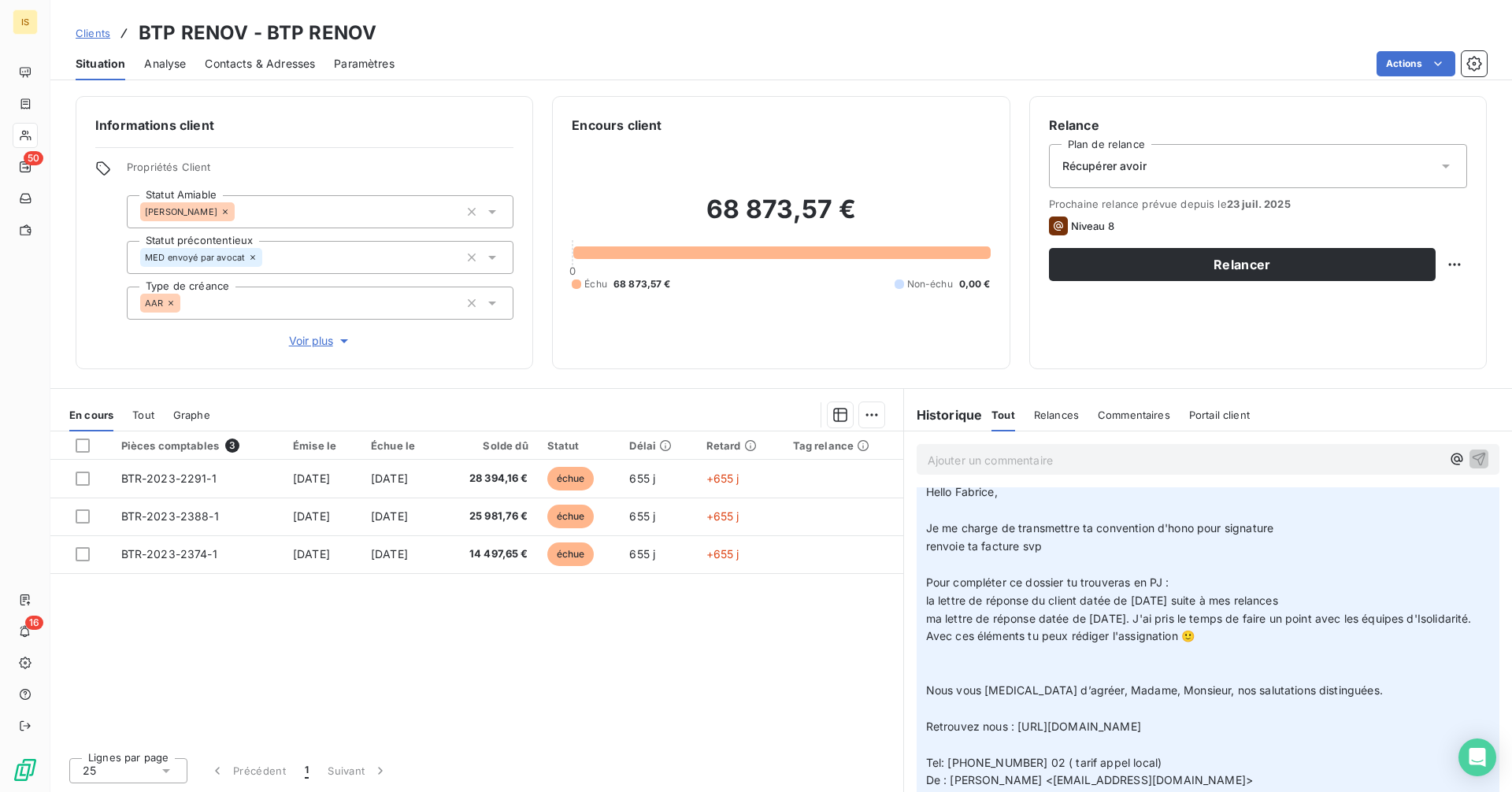
scroll to position [3731, 0]
